Goal: Information Seeking & Learning: Learn about a topic

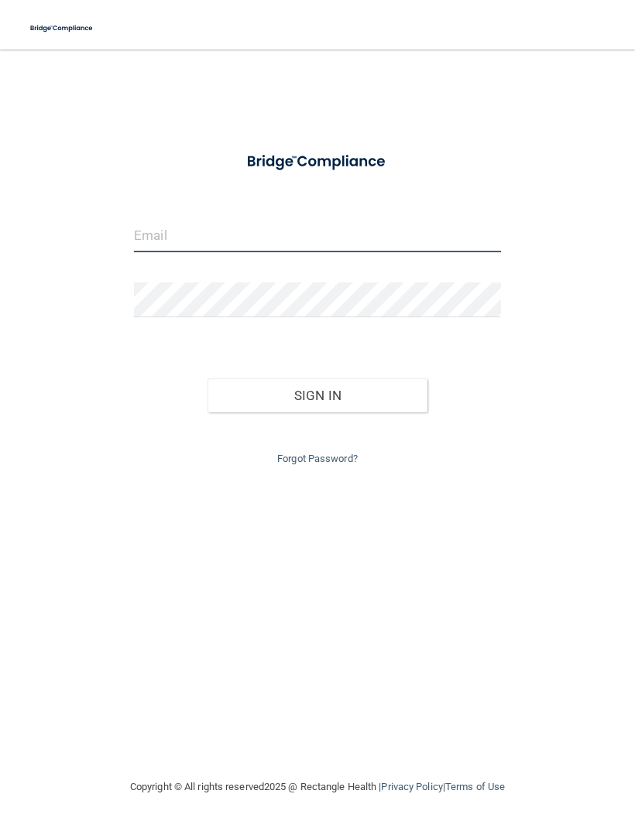
type input "[EMAIL_ADDRESS][DOMAIN_NAME]"
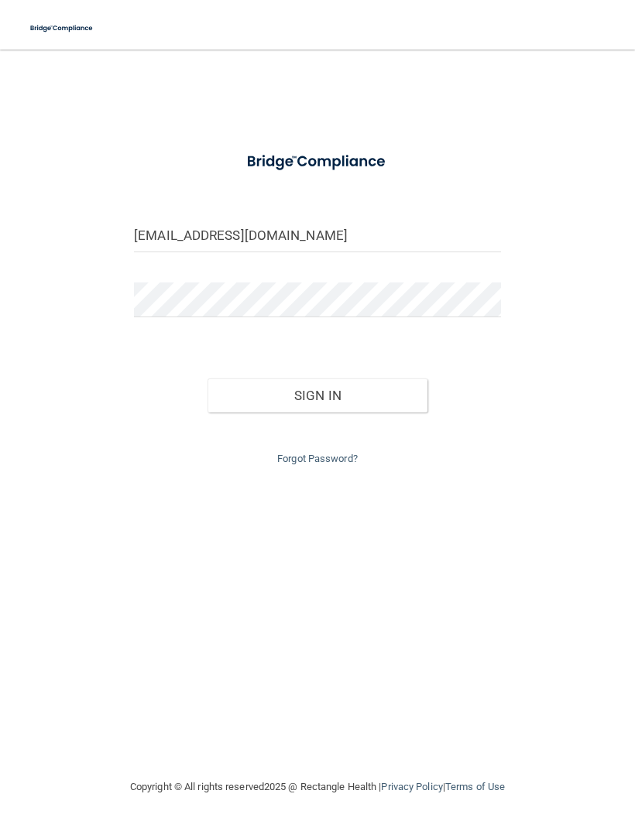
click at [317, 393] on button "Sign In" at bounding box center [318, 396] width 220 height 34
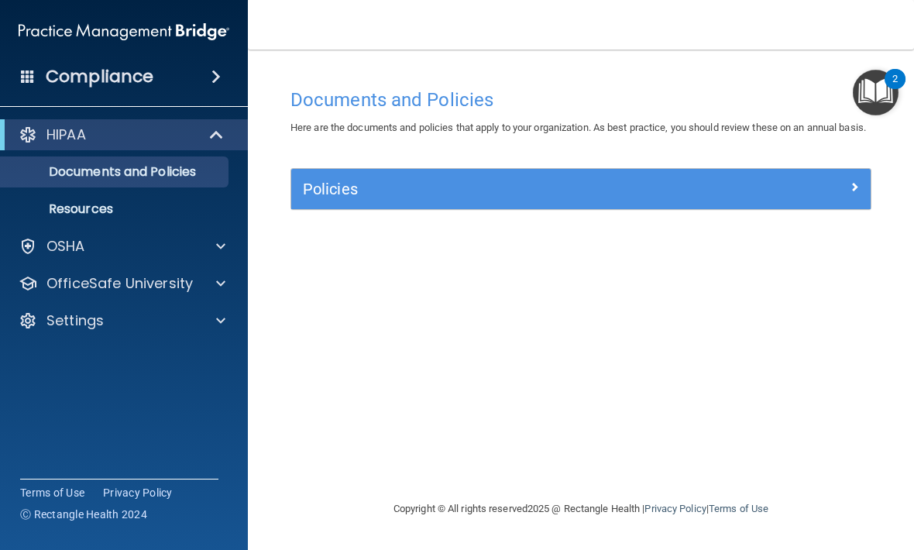
click at [213, 133] on span at bounding box center [217, 134] width 13 height 19
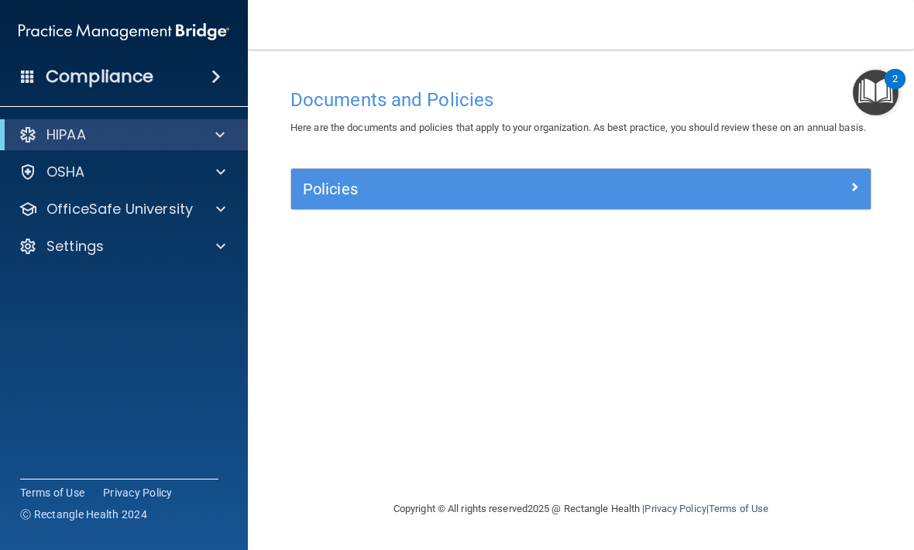
click at [218, 131] on span at bounding box center [219, 134] width 9 height 19
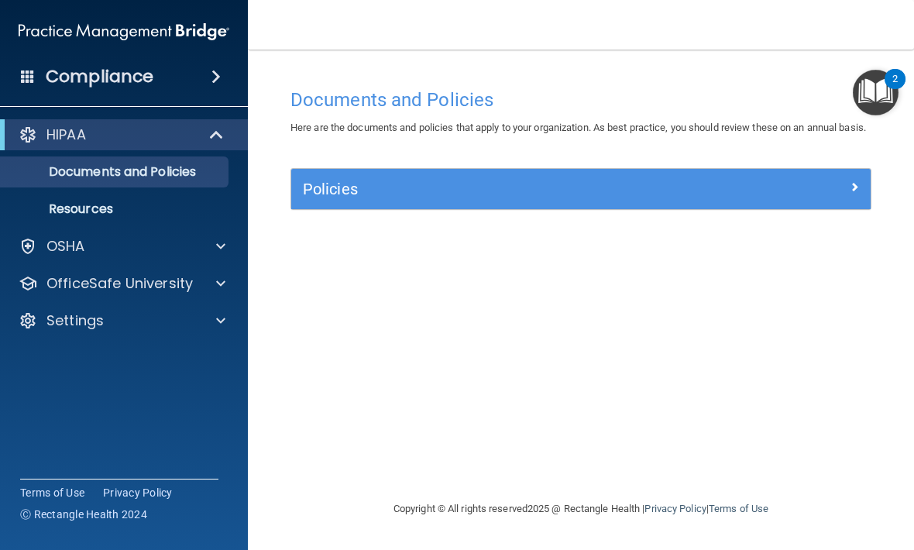
click at [120, 204] on p "Resources" at bounding box center [115, 208] width 211 height 15
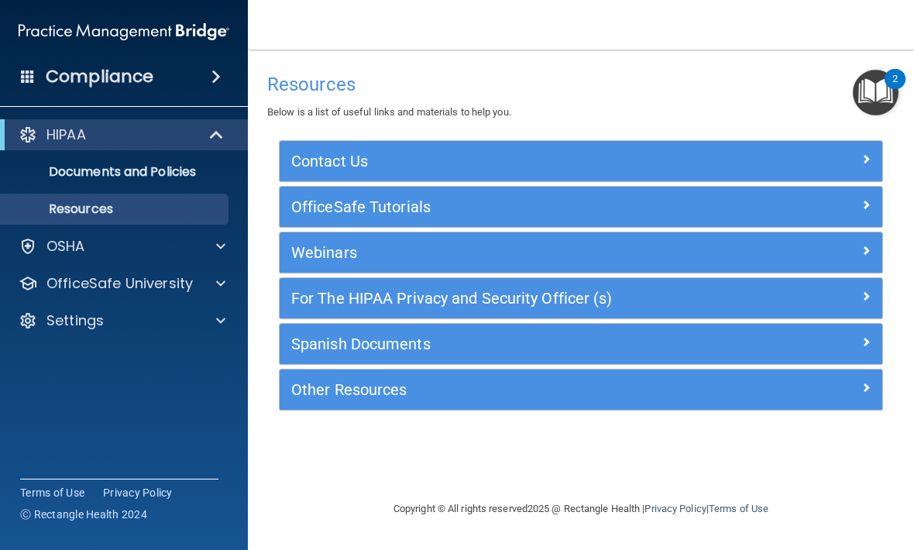
click at [202, 85] on div "Compliance" at bounding box center [124, 77] width 248 height 34
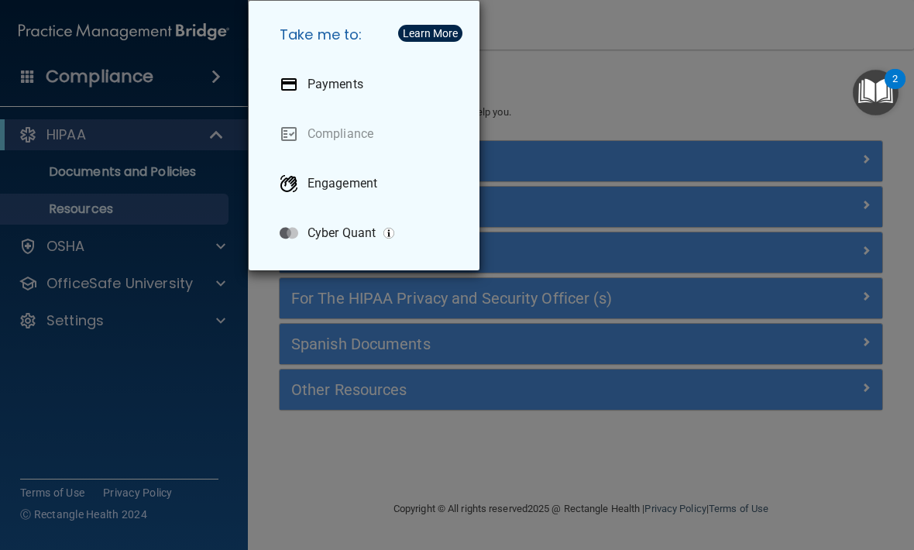
click at [186, 242] on div "Take me to: Payments Compliance Engagement Cyber Quant" at bounding box center [457, 275] width 914 height 550
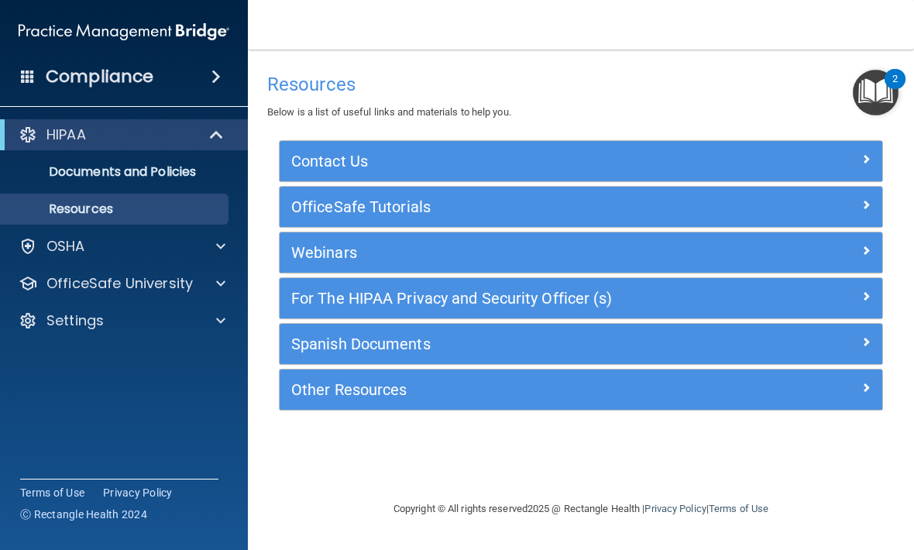
click at [219, 237] on span at bounding box center [220, 246] width 9 height 19
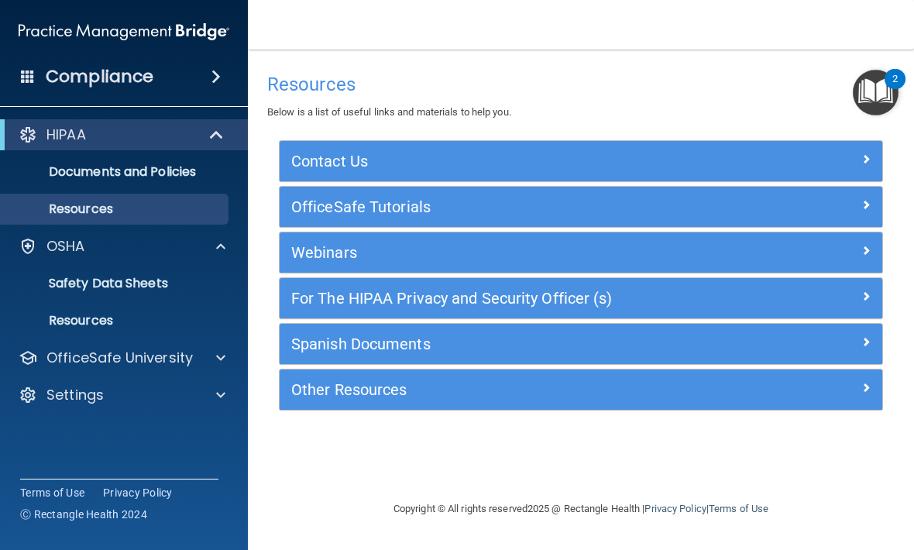
click at [223, 244] on span at bounding box center [220, 246] width 9 height 19
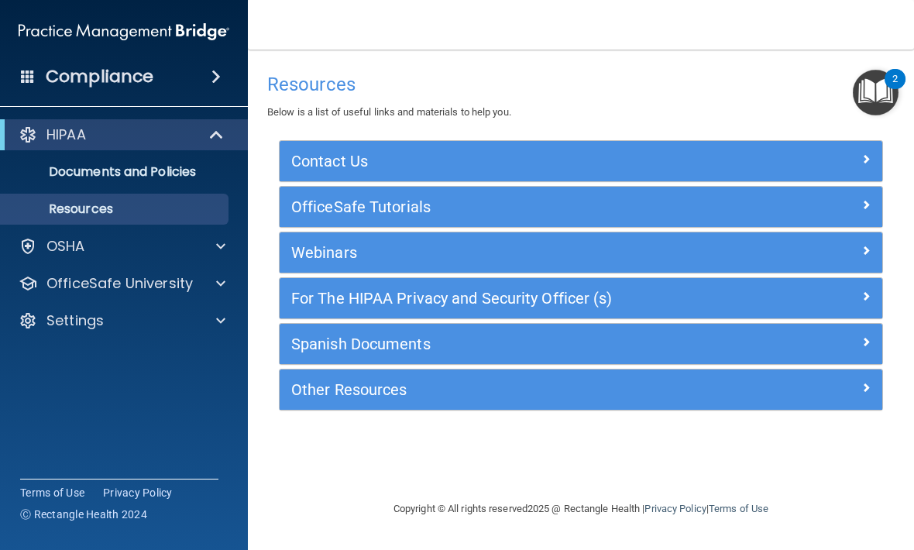
click at [218, 142] on span at bounding box center [217, 134] width 13 height 19
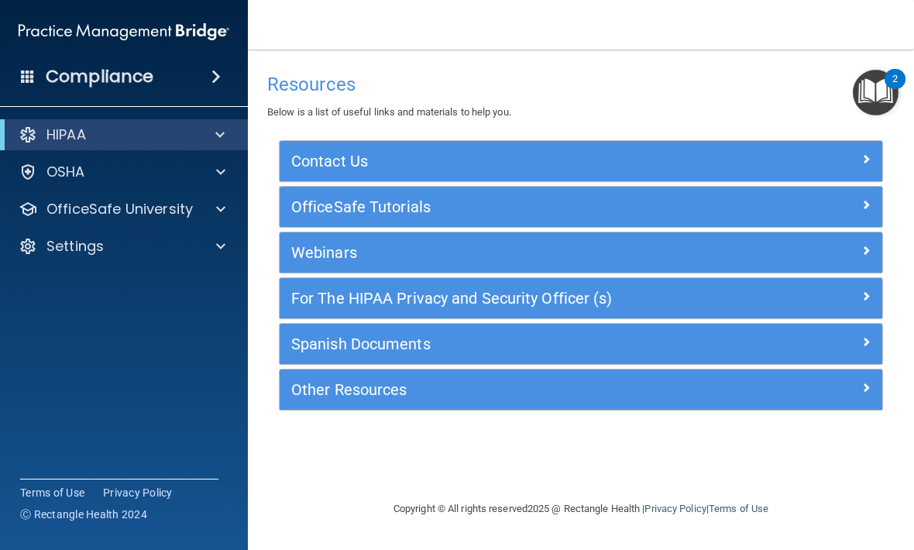
click at [217, 171] on span at bounding box center [220, 172] width 9 height 19
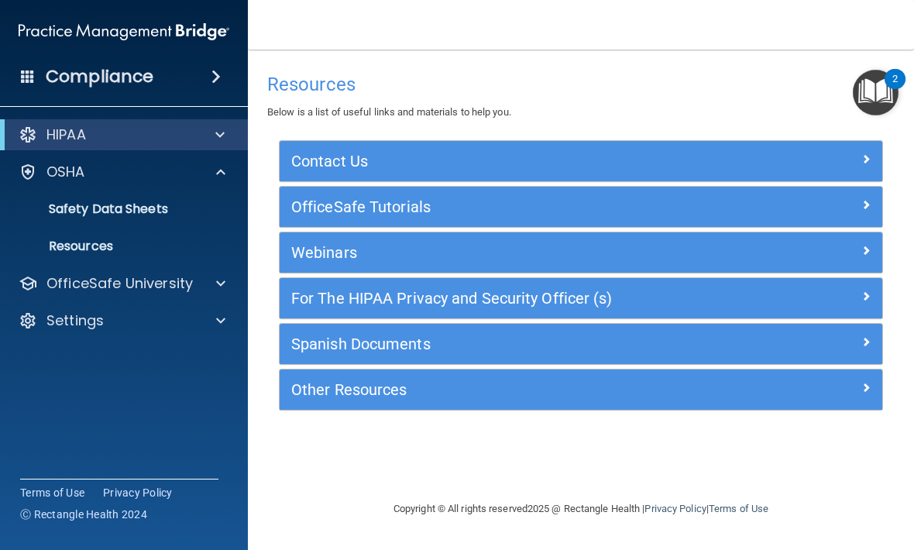
click at [169, 210] on p "Safety Data Sheets" at bounding box center [115, 208] width 211 height 15
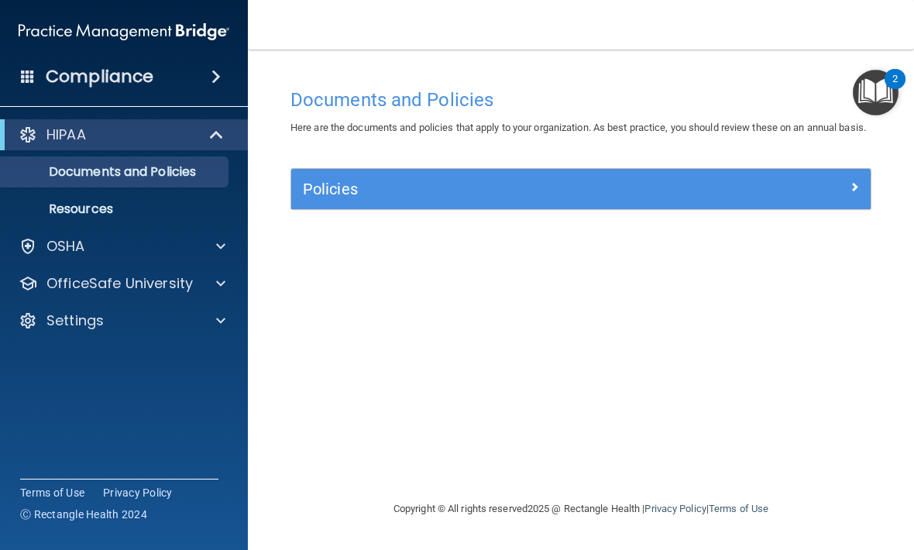
click at [841, 195] on div at bounding box center [798, 186] width 145 height 19
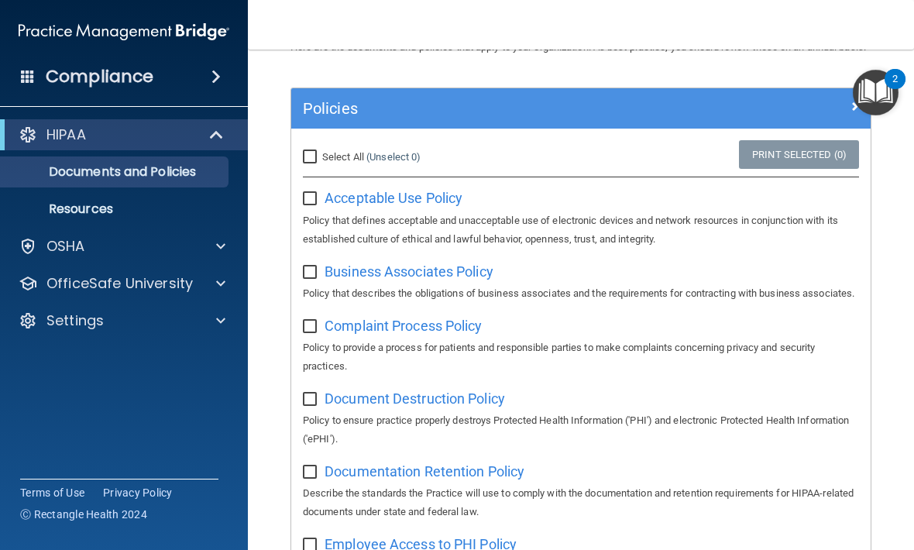
scroll to position [81, 0]
click at [431, 205] on span "Acceptable Use Policy" at bounding box center [393, 197] width 138 height 16
click at [307, 204] on input "checkbox" at bounding box center [312, 198] width 18 height 12
checkbox input "true"
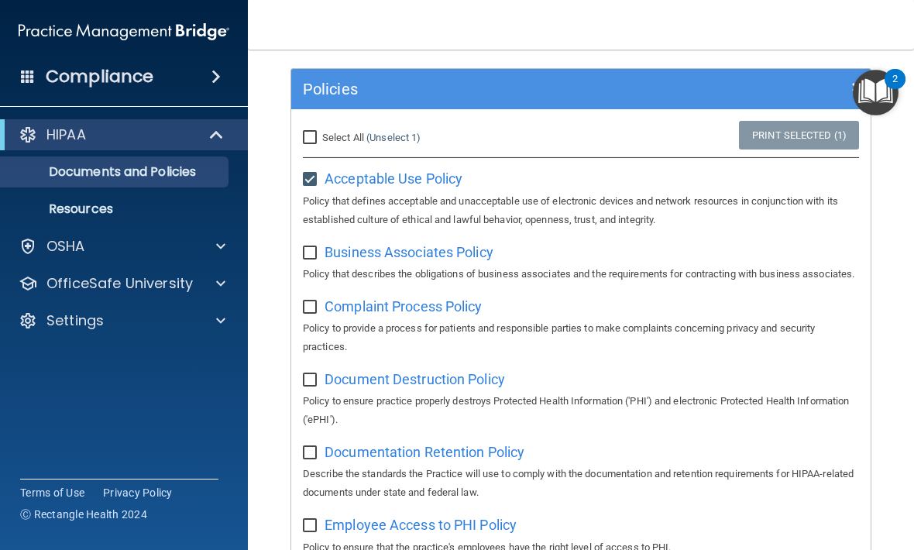
scroll to position [119, 0]
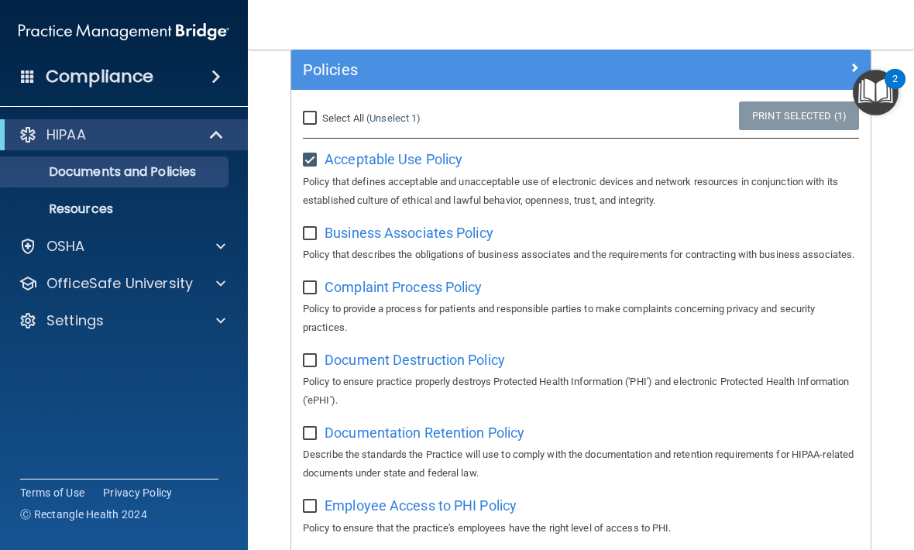
click at [463, 241] on span "Business Associates Policy" at bounding box center [408, 233] width 169 height 16
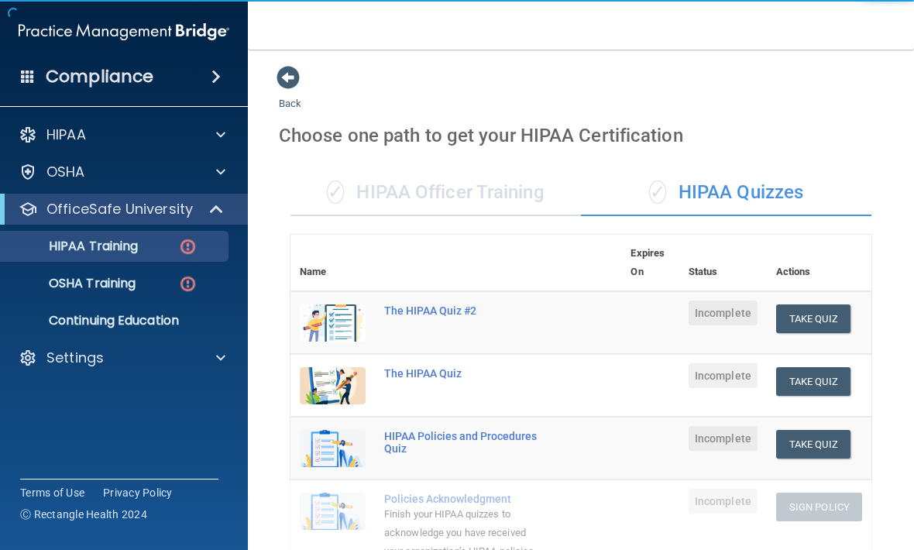
click at [151, 246] on div "HIPAA Training" at bounding box center [115, 245] width 211 height 15
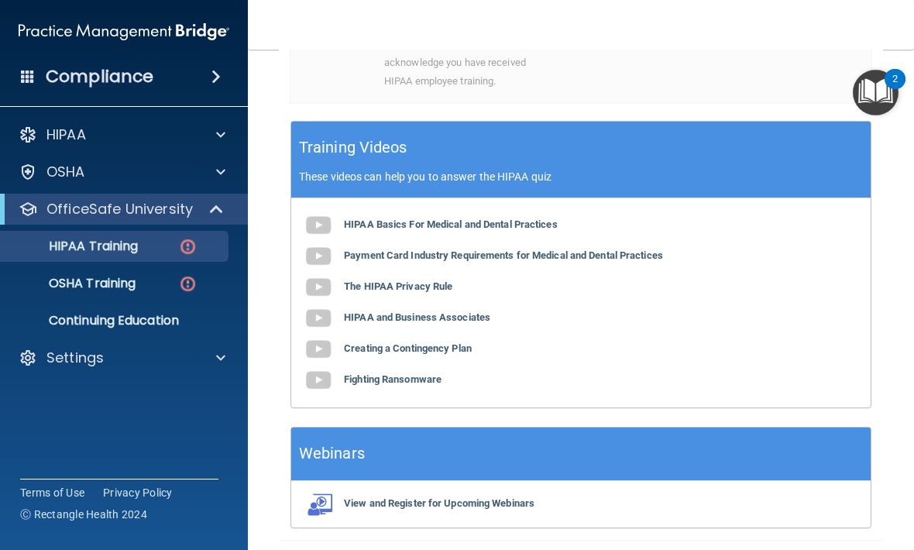
scroll to position [575, 0]
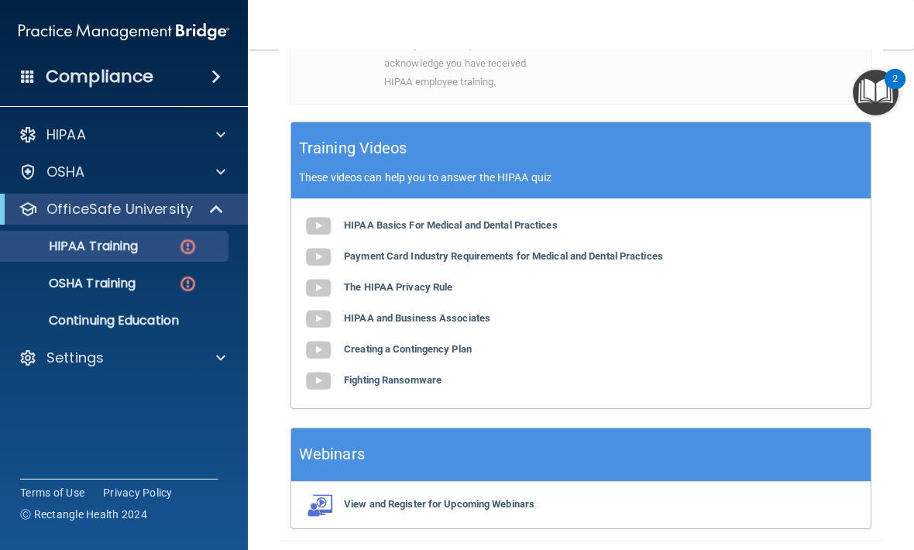
click at [556, 220] on b "HIPAA Basics For Medical and Dental Practices" at bounding box center [451, 225] width 214 height 12
click at [483, 250] on b "Payment Card Industry Requirements for Medical and Dental Practices" at bounding box center [503, 256] width 319 height 12
click at [413, 282] on b "The HIPAA Privacy Rule" at bounding box center [398, 287] width 108 height 12
click at [449, 317] on b "HIPAA and Business Associates" at bounding box center [417, 318] width 146 height 12
click at [461, 343] on b "Creating a Contingency Plan" at bounding box center [408, 349] width 128 height 12
